Goal: Task Accomplishment & Management: Use online tool/utility

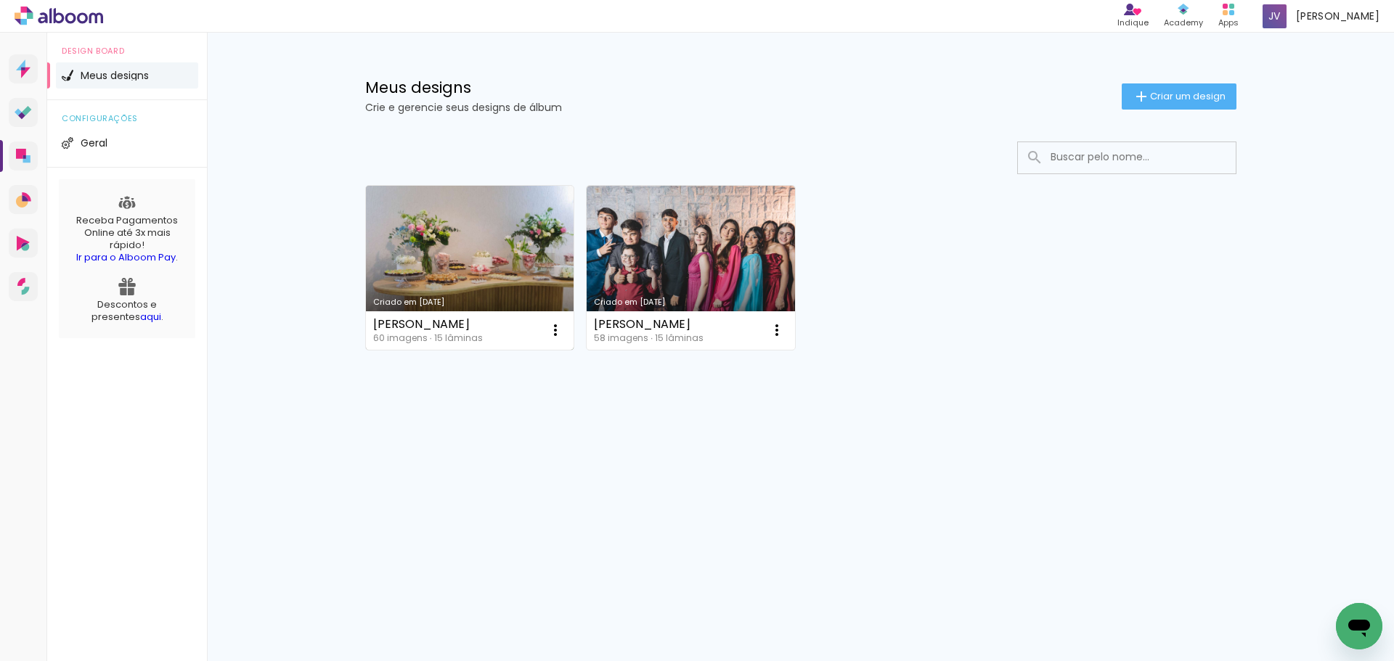
click at [475, 270] on link "Criado em [DATE]" at bounding box center [470, 268] width 208 height 164
